Goal: Information Seeking & Learning: Compare options

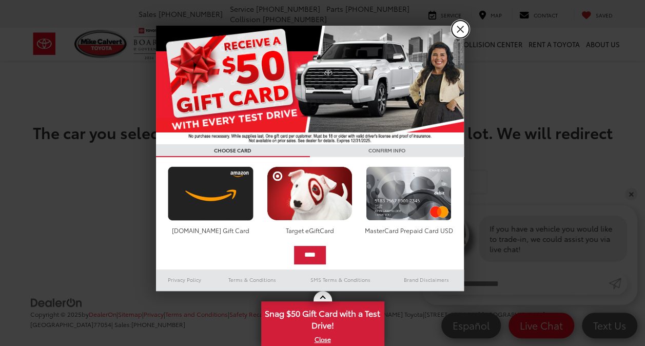
click at [460, 28] on link "X" at bounding box center [460, 29] width 17 height 17
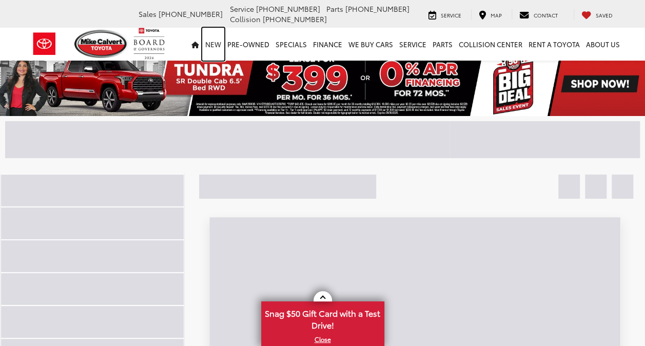
click at [223, 45] on link "New" at bounding box center [213, 44] width 22 height 33
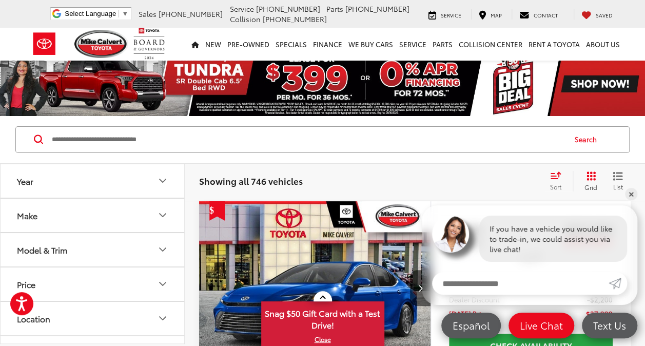
click at [51, 214] on button "Make" at bounding box center [93, 215] width 185 height 33
click at [49, 256] on img at bounding box center [46, 251] width 28 height 24
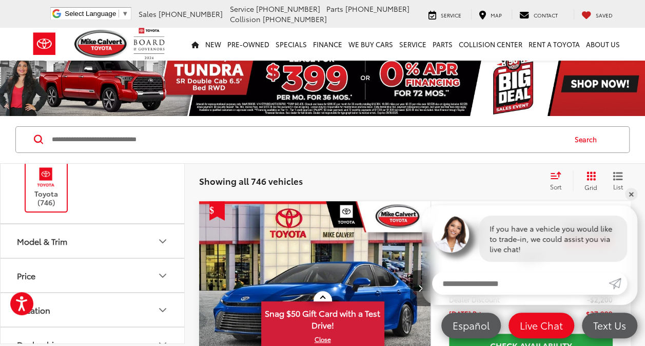
scroll to position [154, 0]
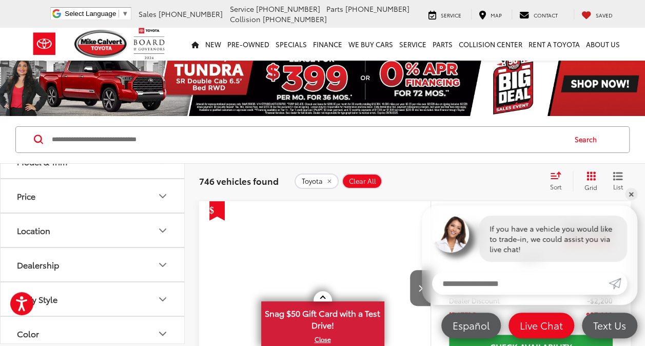
click at [52, 166] on div "Model & Trim" at bounding box center [42, 162] width 50 height 10
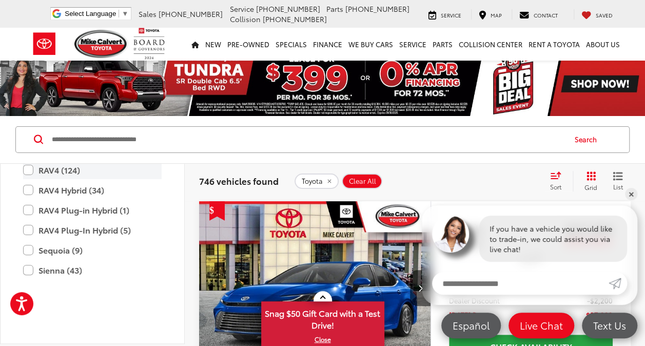
scroll to position [713, 0]
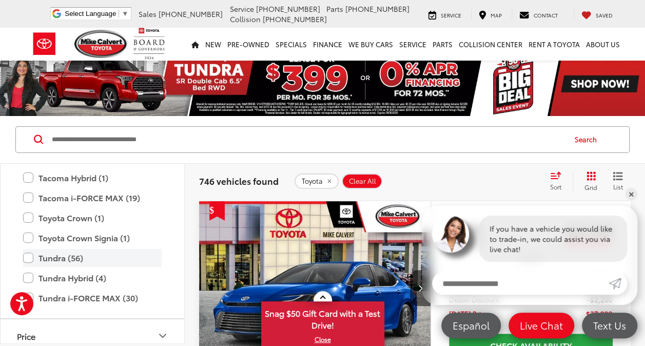
click at [29, 256] on label "Tundra (56)" at bounding box center [92, 258] width 139 height 18
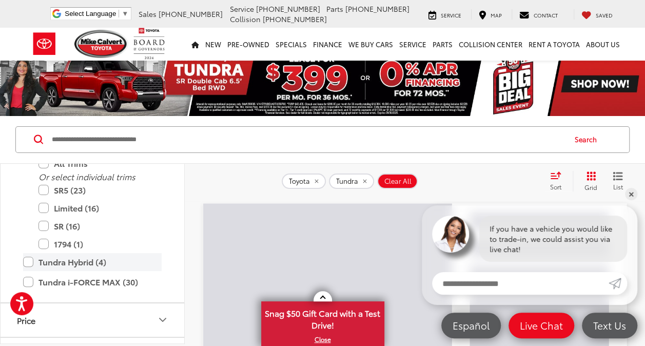
scroll to position [815, 0]
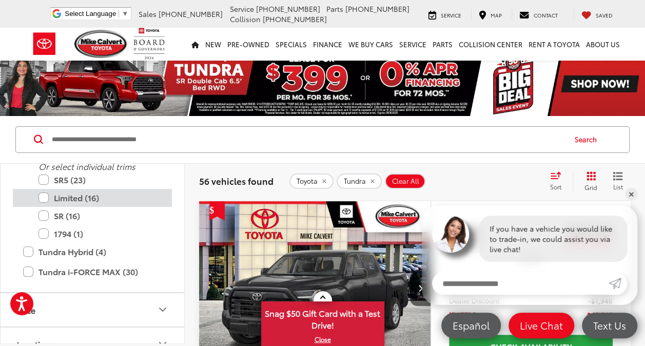
click at [46, 196] on label "Limited (16)" at bounding box center [100, 198] width 123 height 18
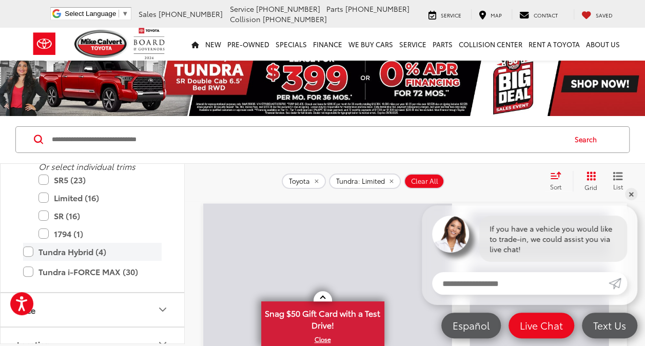
click at [25, 246] on label "Tundra Hybrid (4)" at bounding box center [92, 252] width 139 height 18
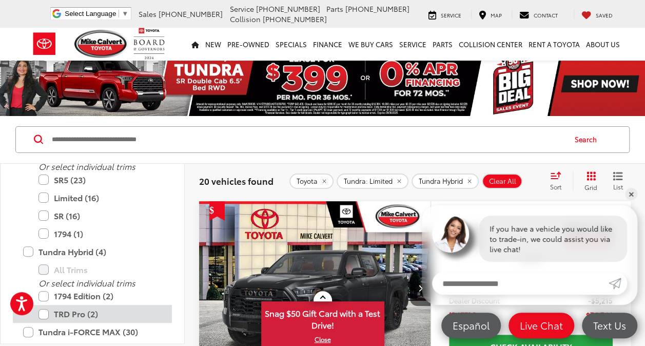
click at [44, 311] on label "TRD Pro (2)" at bounding box center [100, 314] width 123 height 18
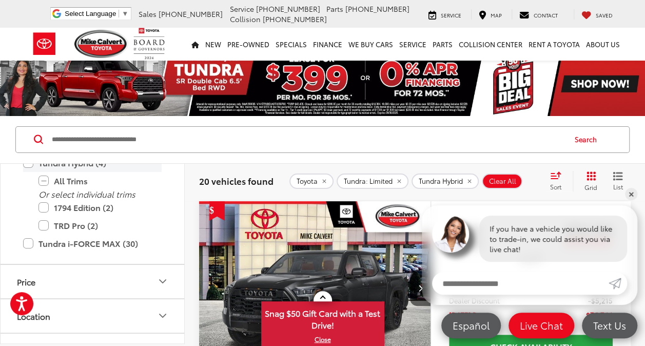
scroll to position [822, 0]
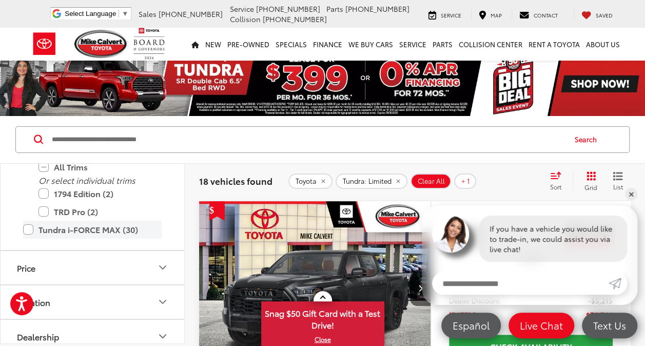
click at [30, 230] on label "Tundra i-FORCE MAX (30)" at bounding box center [92, 230] width 139 height 18
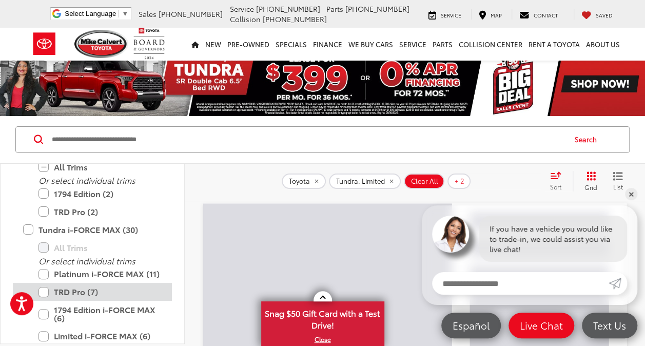
scroll to position [873, 0]
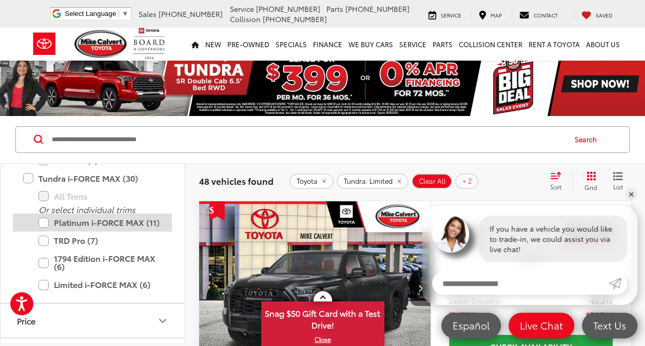
click at [46, 221] on label "Platinum i-FORCE MAX (11)" at bounding box center [100, 223] width 123 height 18
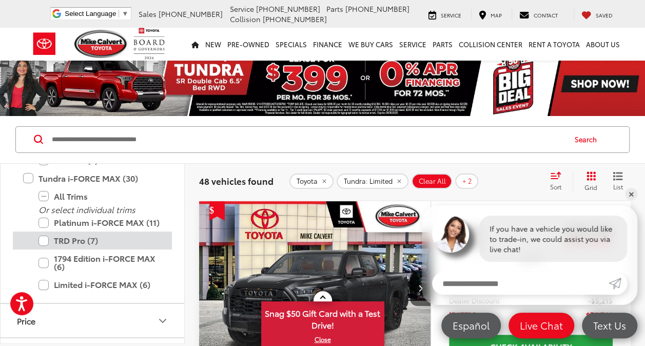
click at [46, 238] on label "TRD Pro (7)" at bounding box center [100, 241] width 123 height 18
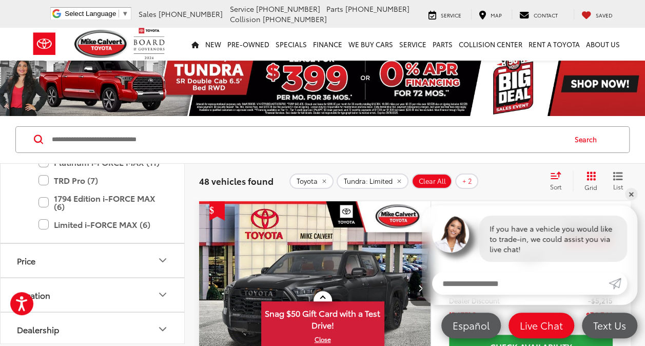
scroll to position [864, 0]
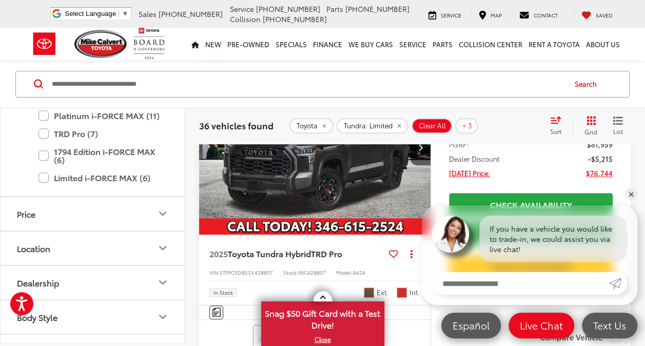
scroll to position [103, 0]
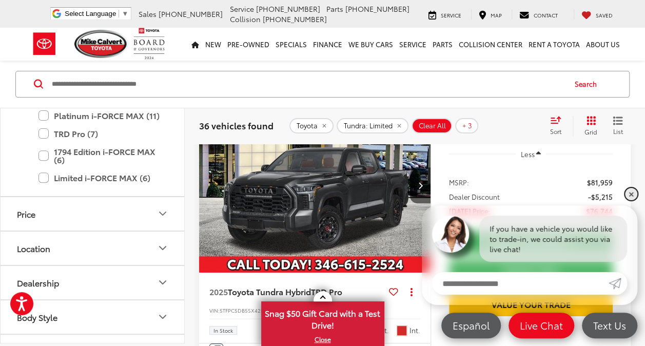
click at [635, 195] on link "✕" at bounding box center [631, 194] width 12 height 12
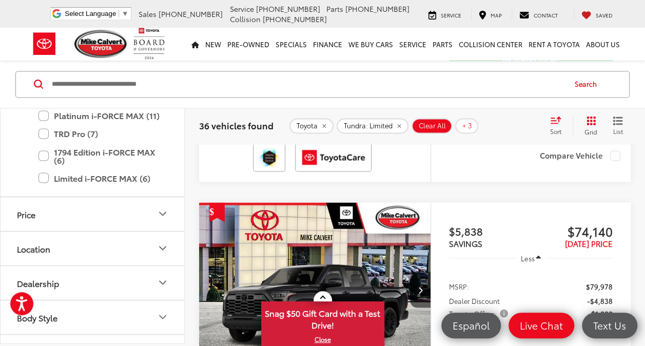
scroll to position [2773, 0]
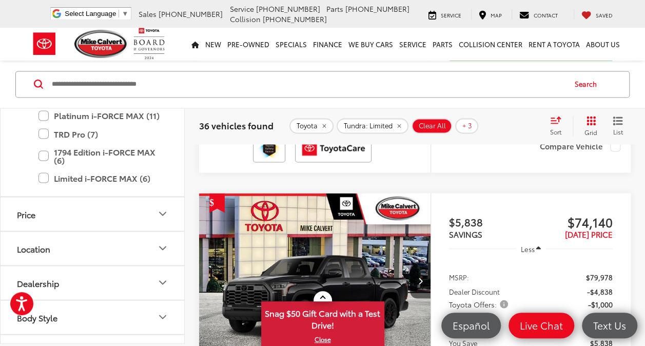
drag, startPoint x: 327, startPoint y: 216, endPoint x: 335, endPoint y: 216, distance: 7.7
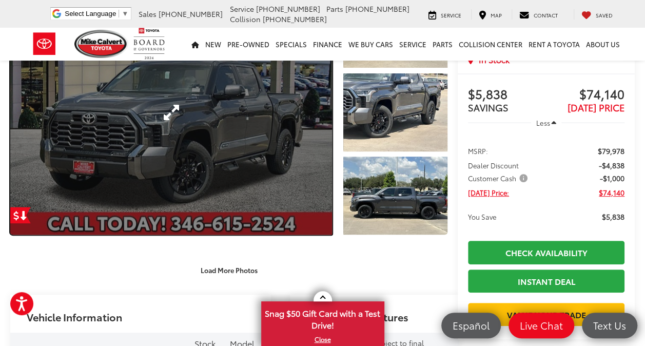
click at [216, 160] on link "Expand Photo 0" at bounding box center [171, 112] width 322 height 245
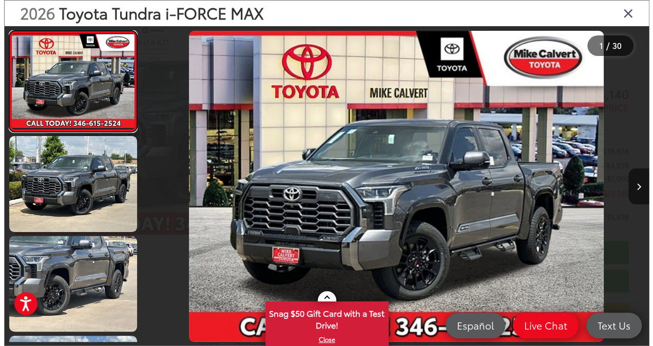
scroll to position [104, 0]
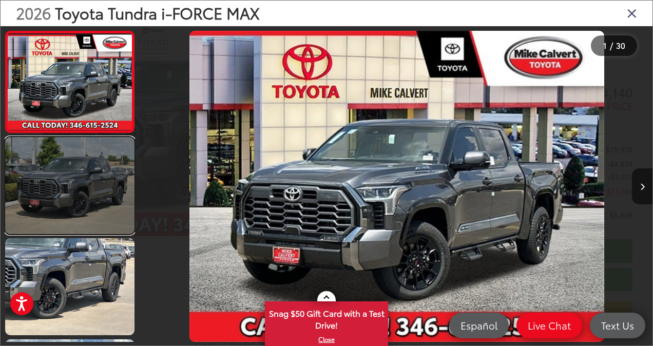
click at [62, 198] on link at bounding box center [69, 185] width 129 height 97
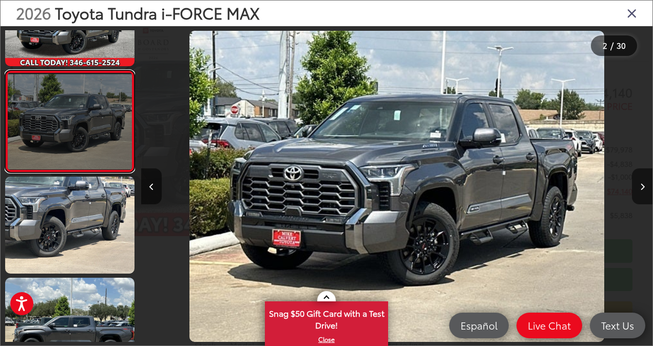
scroll to position [78, 0]
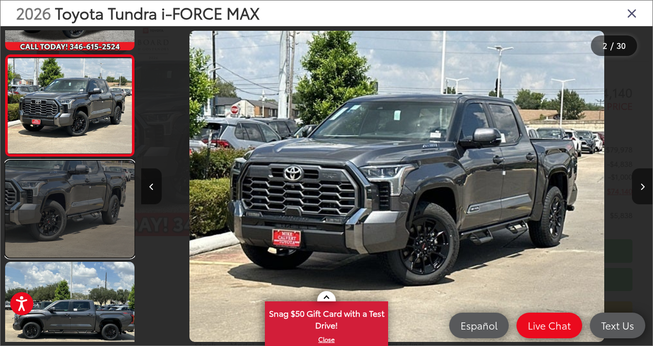
click at [64, 193] on link at bounding box center [69, 209] width 129 height 97
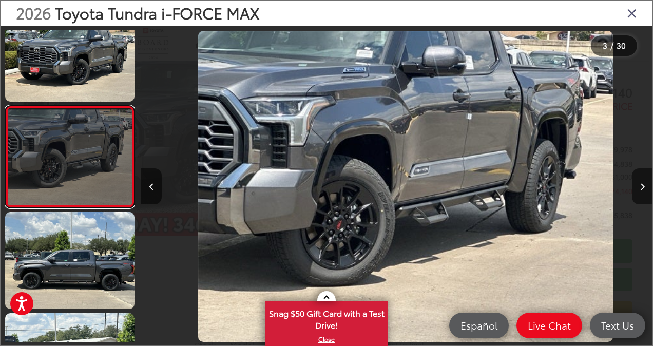
scroll to position [0, 1023]
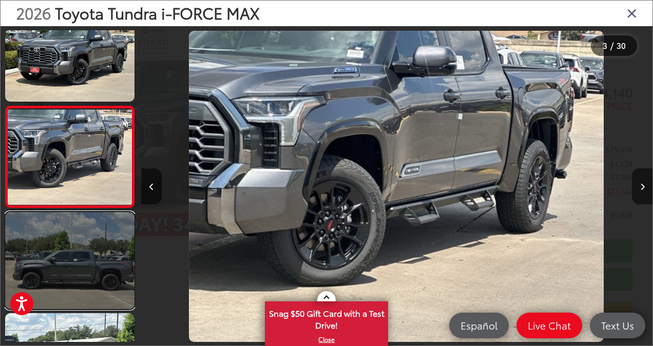
click at [63, 238] on link at bounding box center [69, 260] width 129 height 97
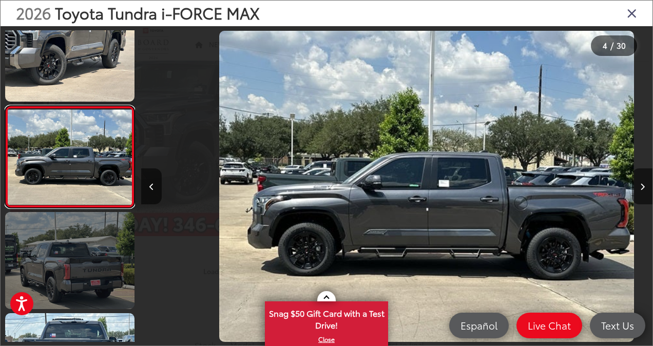
scroll to position [0, 1535]
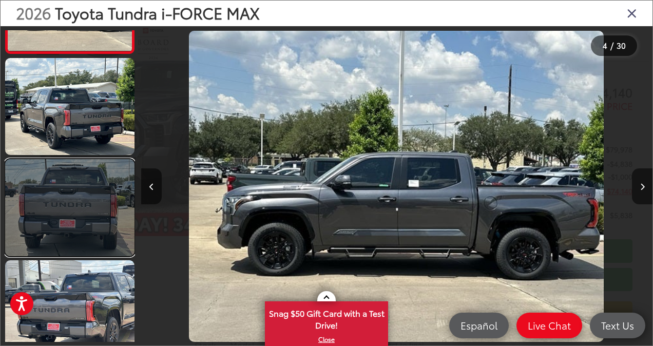
click at [58, 220] on link at bounding box center [69, 207] width 129 height 97
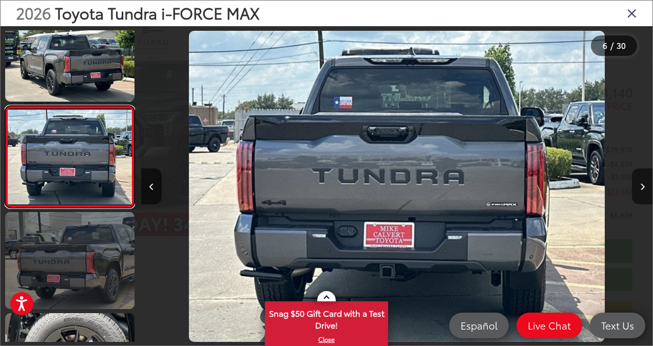
scroll to position [0, 2558]
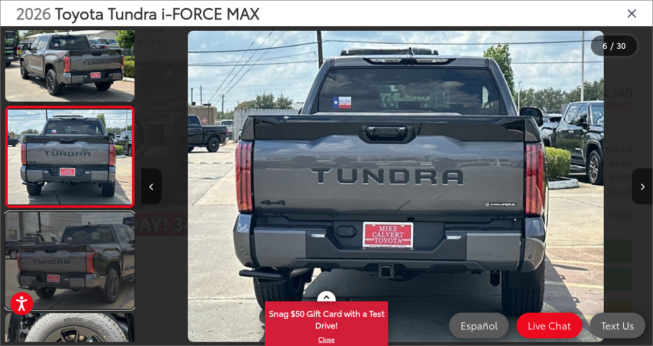
click at [56, 259] on link at bounding box center [69, 260] width 129 height 97
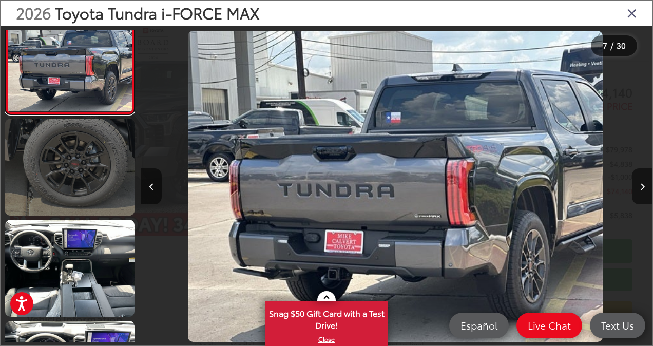
scroll to position [635, 0]
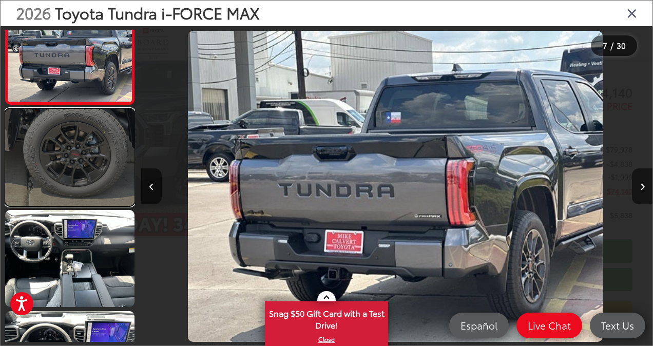
click at [65, 199] on link at bounding box center [69, 157] width 129 height 97
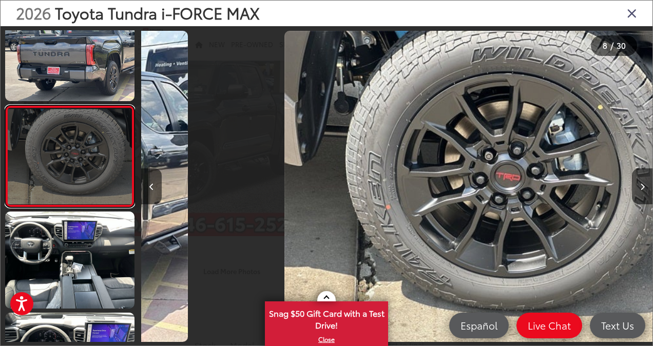
scroll to position [0, 3582]
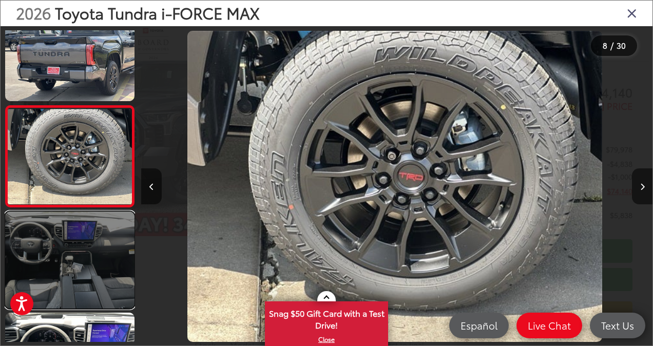
click at [62, 242] on link at bounding box center [69, 260] width 129 height 97
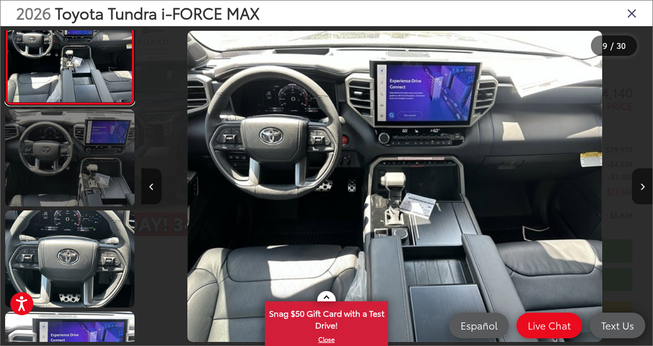
scroll to position [0, 0]
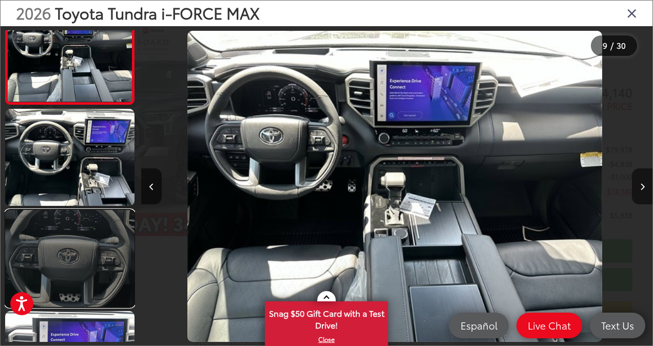
click at [61, 237] on link at bounding box center [69, 258] width 129 height 97
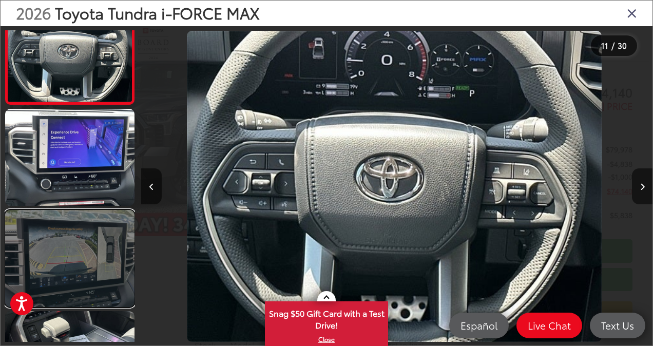
click at [60, 237] on link at bounding box center [69, 258] width 129 height 97
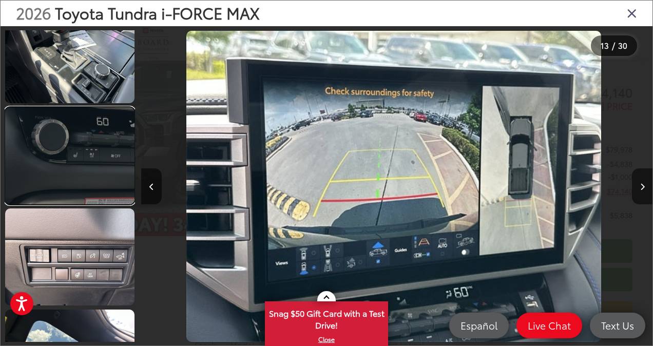
click at [66, 186] on link at bounding box center [69, 155] width 129 height 97
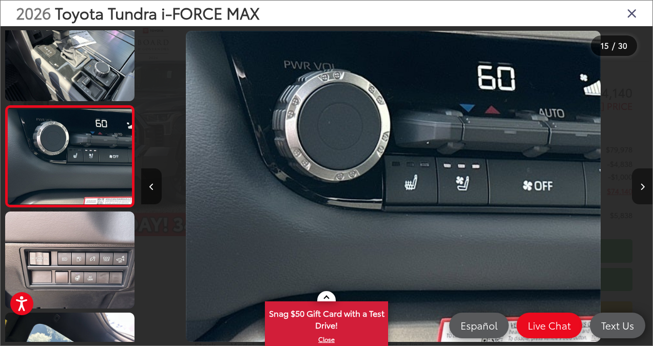
click at [638, 189] on button "Next image" at bounding box center [642, 186] width 21 height 36
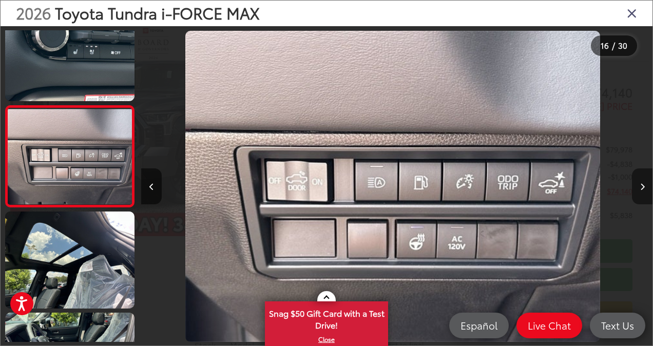
click at [638, 189] on button "Next image" at bounding box center [642, 186] width 21 height 36
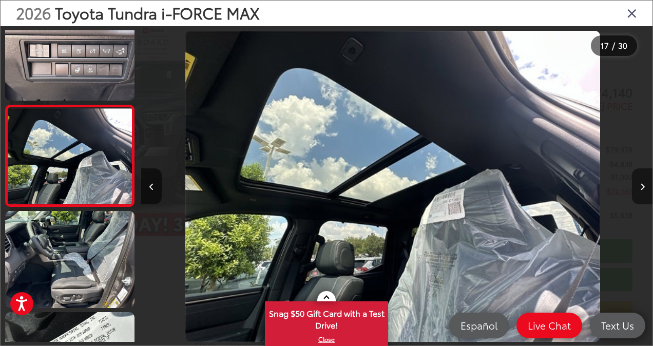
click at [638, 189] on button "Next image" at bounding box center [642, 186] width 21 height 36
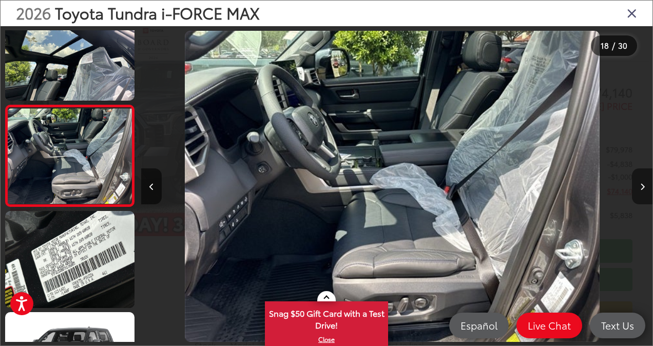
click at [638, 189] on button "Next image" at bounding box center [642, 186] width 21 height 36
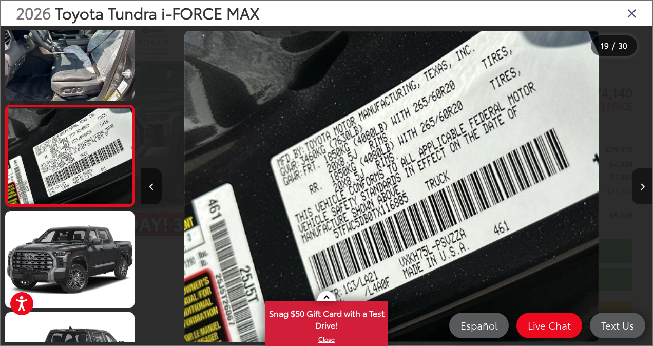
click at [638, 189] on button "Next image" at bounding box center [642, 186] width 21 height 36
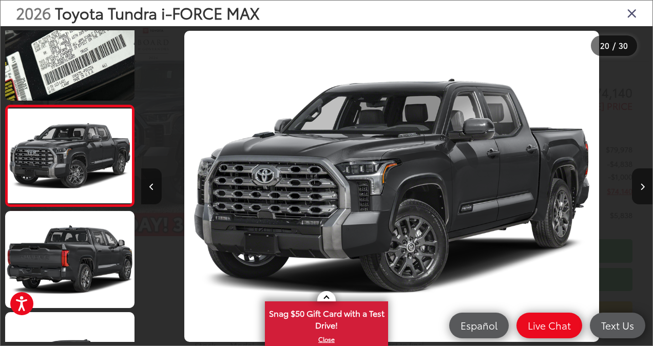
click at [142, 188] on button "Previous image" at bounding box center [151, 186] width 21 height 36
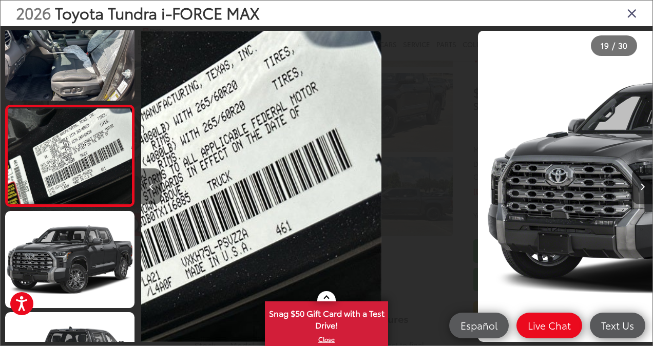
click at [143, 188] on button "Previous image" at bounding box center [151, 186] width 21 height 36
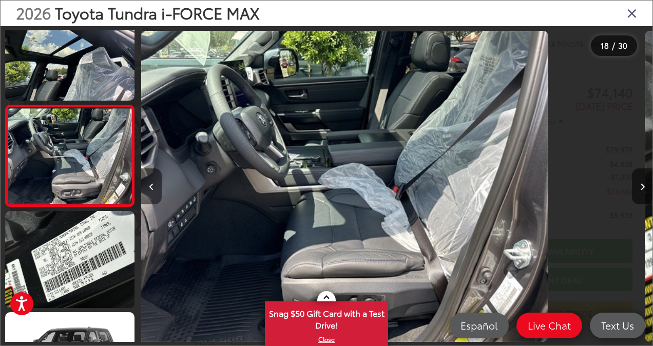
click at [143, 188] on button "Previous image" at bounding box center [151, 186] width 21 height 36
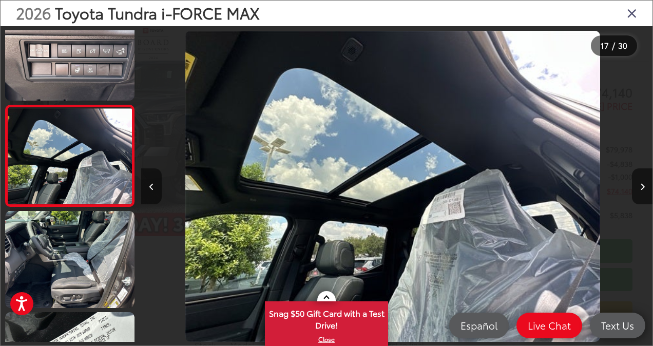
click at [143, 188] on button "Previous image" at bounding box center [151, 186] width 21 height 36
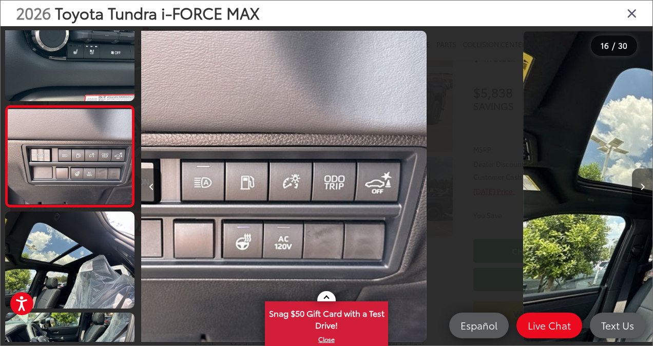
click at [143, 188] on button "Previous image" at bounding box center [151, 186] width 21 height 36
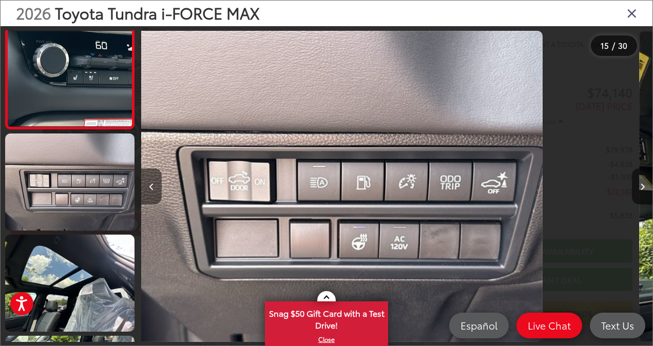
click at [143, 187] on button "Previous image" at bounding box center [151, 186] width 21 height 36
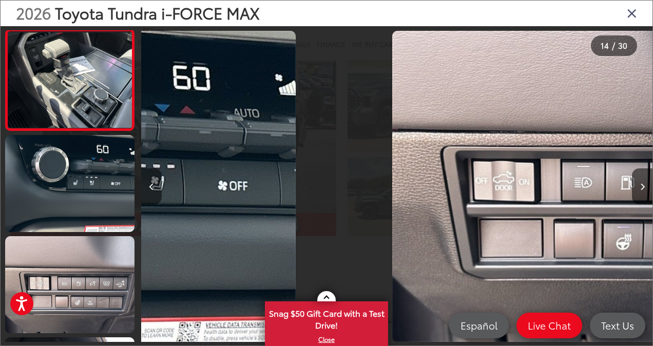
click at [143, 187] on button "Previous image" at bounding box center [151, 186] width 21 height 36
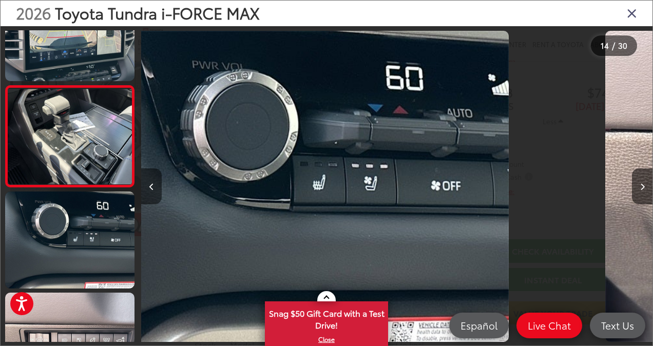
click at [143, 187] on button "Previous image" at bounding box center [151, 186] width 21 height 36
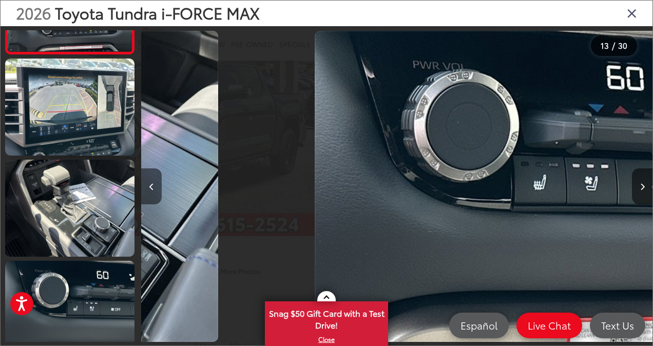
click at [143, 187] on button "Previous image" at bounding box center [151, 186] width 21 height 36
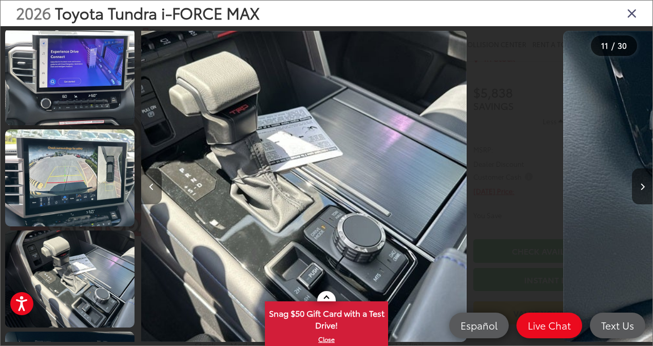
click at [143, 187] on button "Previous image" at bounding box center [151, 186] width 21 height 36
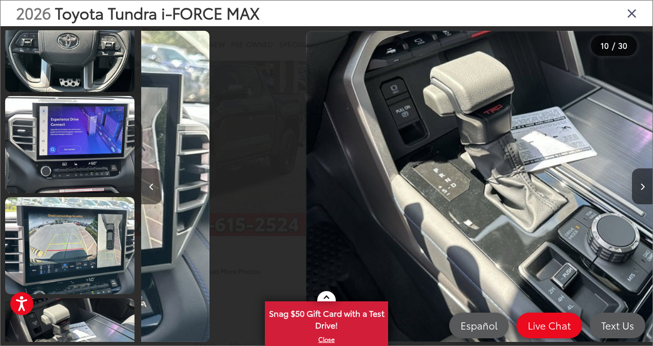
click at [143, 187] on button "Previous image" at bounding box center [151, 186] width 21 height 36
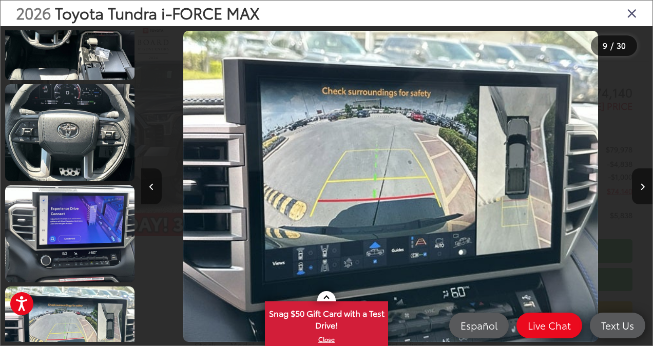
click at [143, 187] on button "Previous image" at bounding box center [151, 186] width 21 height 36
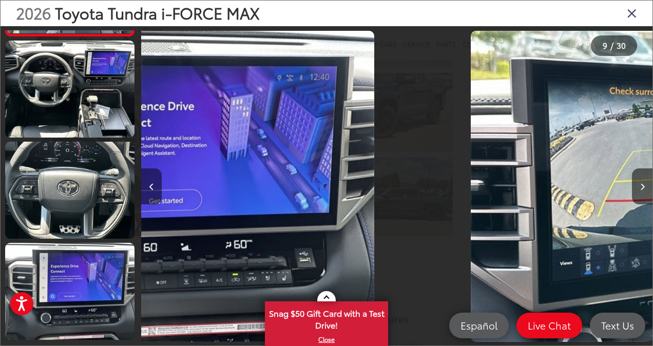
click at [143, 187] on button "Previous image" at bounding box center [151, 186] width 21 height 36
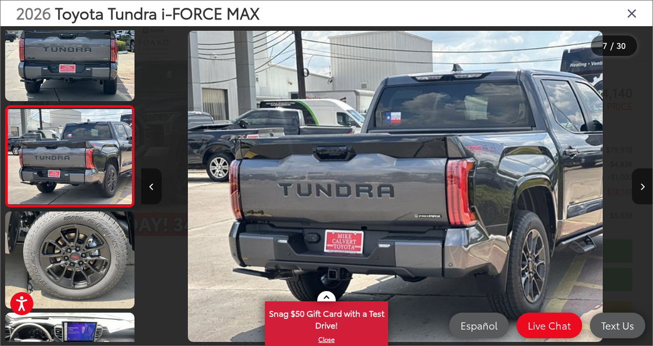
click at [143, 187] on button "Previous image" at bounding box center [151, 186] width 21 height 36
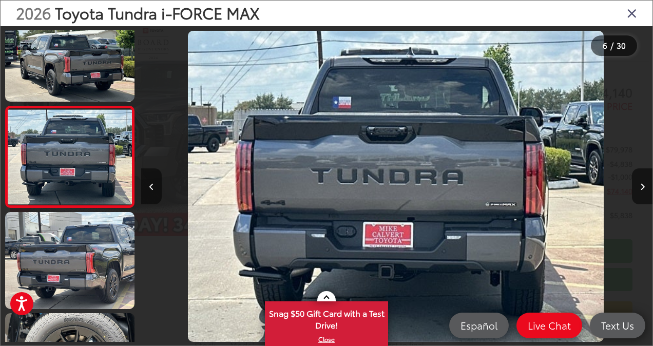
click at [144, 187] on button "Previous image" at bounding box center [151, 186] width 21 height 36
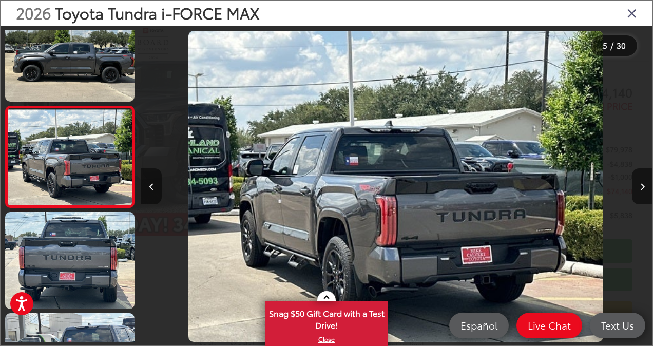
click at [144, 187] on button "Previous image" at bounding box center [151, 186] width 21 height 36
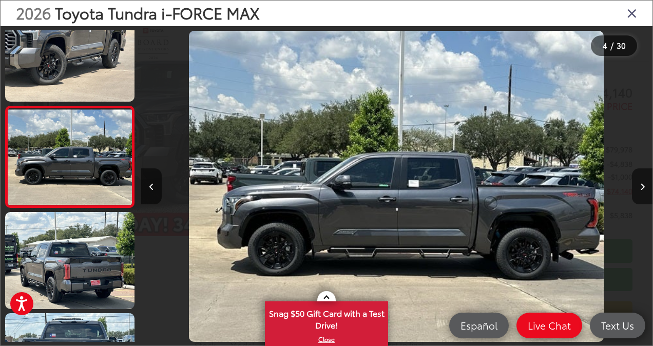
click at [638, 13] on div "2026 Toyota Tundra i-FORCE MAX" at bounding box center [327, 14] width 652 height 26
click at [632, 14] on icon "Close gallery" at bounding box center [632, 12] width 10 height 13
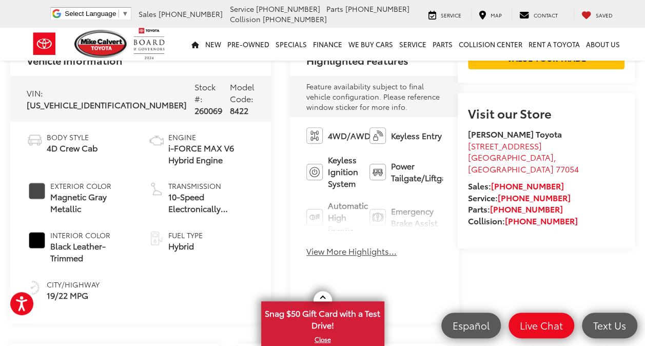
click at [307, 245] on button "View More Highlights..." at bounding box center [352, 251] width 90 height 12
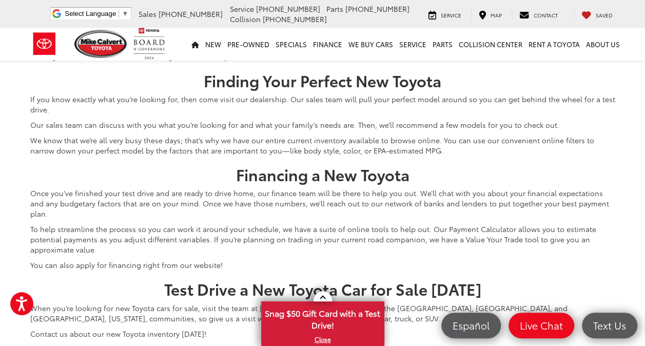
scroll to position [4523, 0]
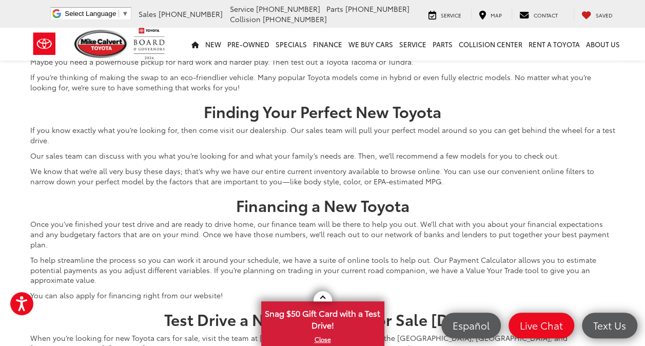
scroll to position [4882, 0]
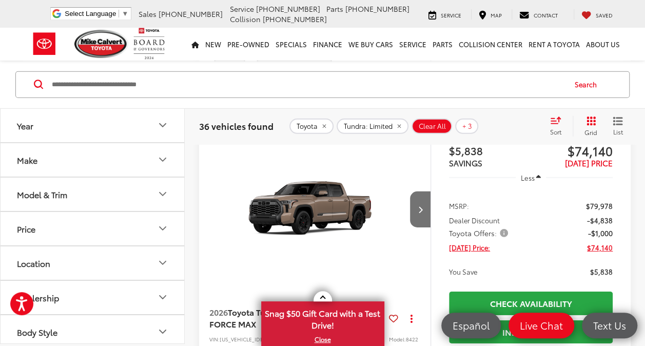
scroll to position [3496, 0]
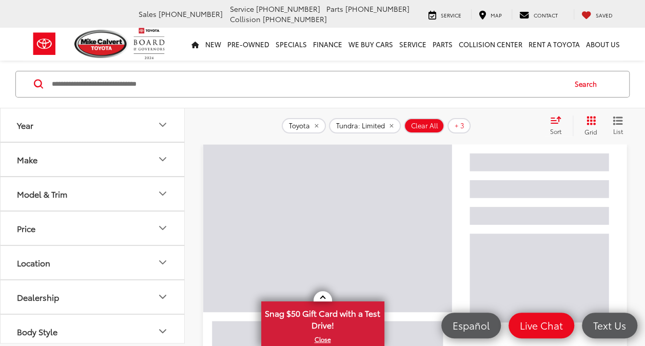
scroll to position [55, 0]
